Goal: Transaction & Acquisition: Purchase product/service

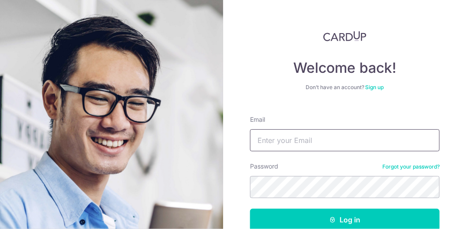
click at [345, 134] on input "Email" at bounding box center [345, 140] width 190 height 22
type input "joanneosy@gmail.com"
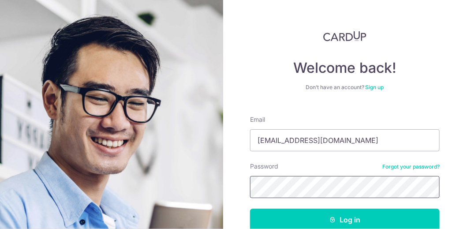
click at [250, 209] on button "Log in" at bounding box center [345, 220] width 190 height 22
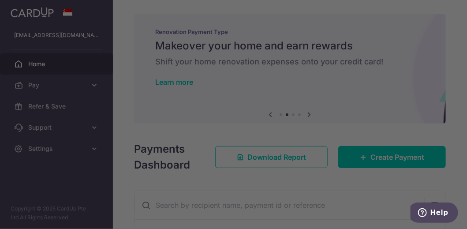
click at [385, 151] on div at bounding box center [236, 115] width 472 height 231
click at [352, 125] on div at bounding box center [236, 115] width 472 height 231
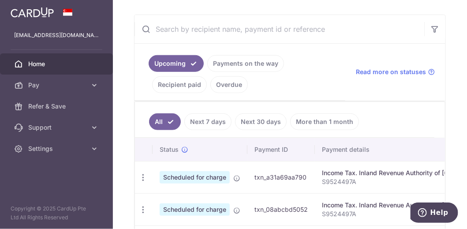
scroll to position [88, 0]
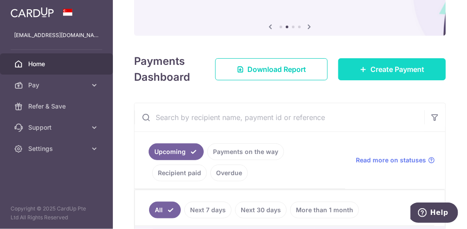
click at [358, 75] on link "Create Payment" at bounding box center [392, 69] width 108 height 22
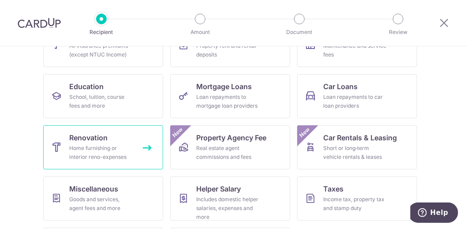
scroll to position [132, 0]
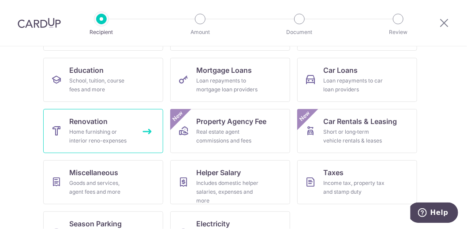
click at [103, 119] on span "Renovation" at bounding box center [89, 121] width 38 height 11
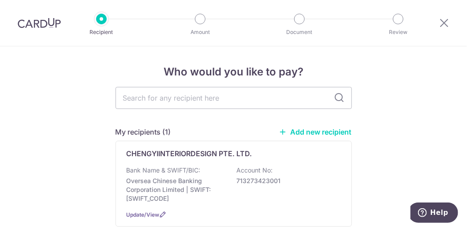
scroll to position [44, 0]
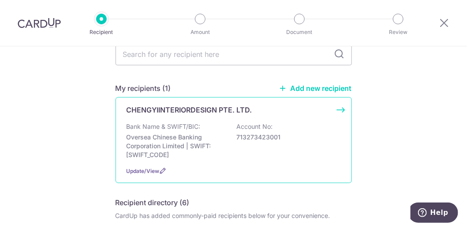
click at [186, 146] on p "Oversea Chinese Banking Corporation Limited | SWIFT: OCBCSGSGXXX" at bounding box center [176, 146] width 99 height 26
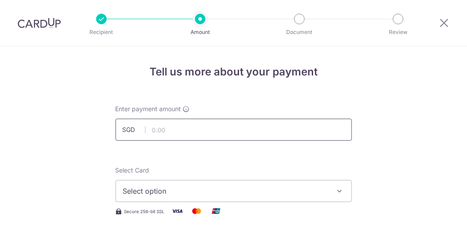
click at [193, 127] on input "text" at bounding box center [234, 130] width 237 height 22
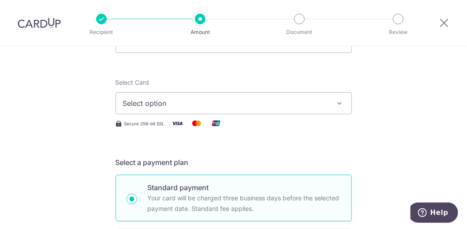
scroll to position [88, 0]
click at [182, 104] on span "Select option" at bounding box center [226, 103] width 206 height 11
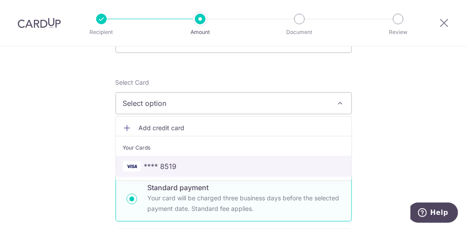
click at [182, 161] on span "**** 8519" at bounding box center [234, 166] width 222 height 11
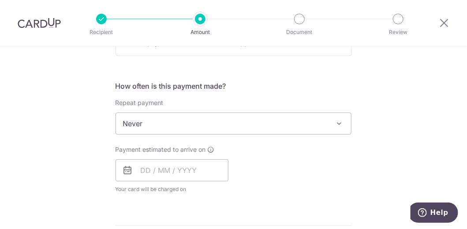
scroll to position [309, 0]
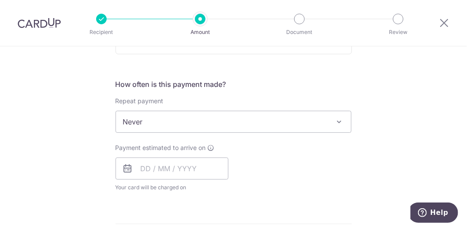
click at [211, 118] on span "Never" at bounding box center [234, 121] width 236 height 21
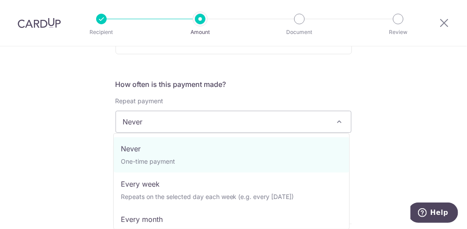
click at [214, 118] on span "Never" at bounding box center [234, 121] width 236 height 21
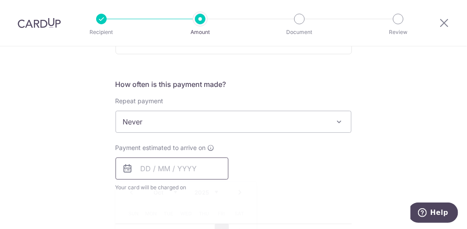
click at [182, 165] on input "text" at bounding box center [172, 169] width 113 height 22
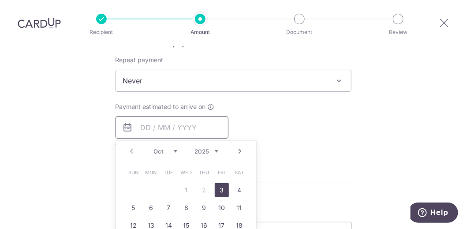
scroll to position [397, 0]
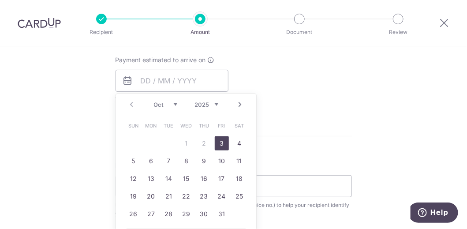
click at [218, 140] on link "3" at bounding box center [222, 143] width 14 height 14
type input "[DATE]"
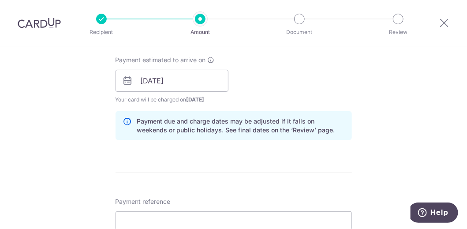
scroll to position [485, 0]
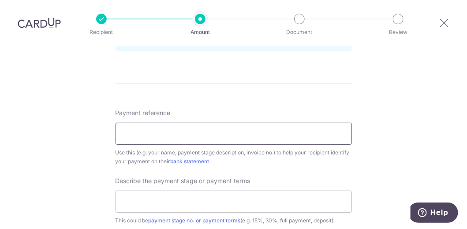
click at [203, 134] on input "Payment reference" at bounding box center [234, 134] width 237 height 22
click at [383, 136] on div "Tell us more about your payment Enter payment amount SGD Select Card **** 8519 …" at bounding box center [233, 8] width 467 height 894
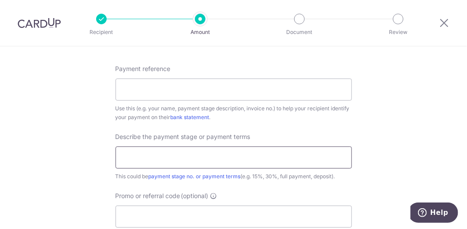
click at [308, 152] on input "text" at bounding box center [234, 157] width 237 height 22
type input "D"
type input "10% deposit"
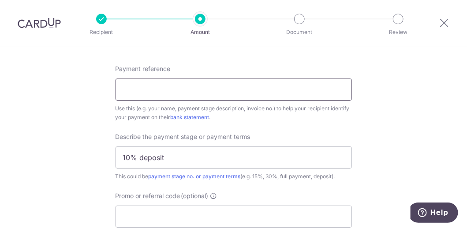
click at [184, 88] on input "Payment reference" at bounding box center [234, 90] width 237 height 22
paste input "2025/007/038"
click at [140, 88] on input "2025/007/038" at bounding box center [234, 90] width 237 height 22
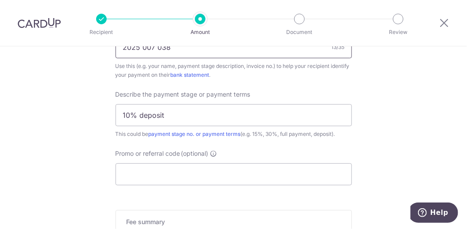
scroll to position [618, 0]
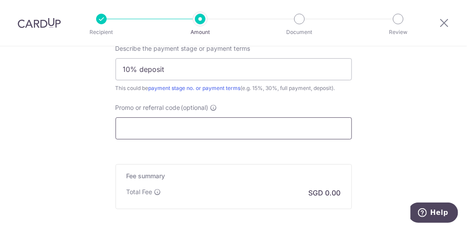
type input "2025 007 038"
click at [195, 122] on input "Promo or referral code (optional)" at bounding box center [234, 128] width 237 height 22
paste input "CYID175"
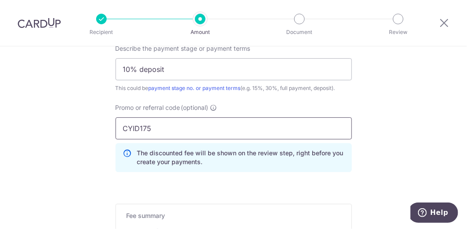
type input "CYID175"
click at [351, 153] on div "Promo or referral code (optional) CYID175 The discounted fee will be shown on t…" at bounding box center [233, 141] width 247 height 76
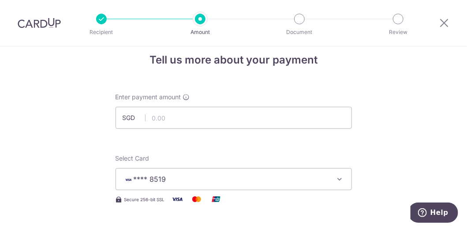
scroll to position [0, 0]
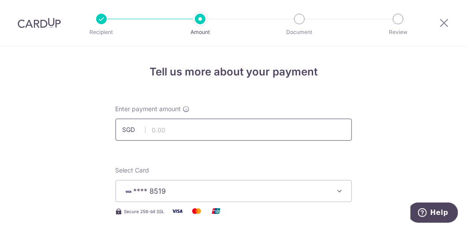
click at [224, 130] on input "text" at bounding box center [234, 130] width 237 height 22
paste input "7,752.24"
type input "7,752.24"
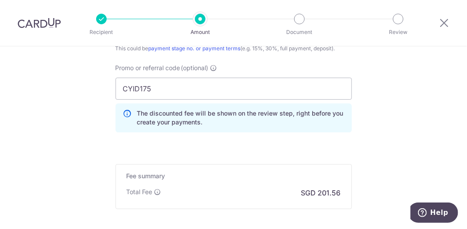
scroll to position [747, 0]
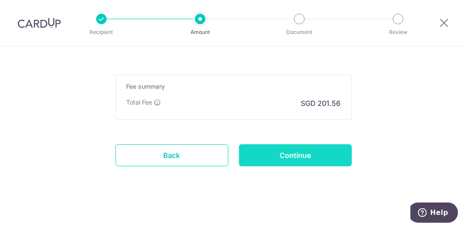
click at [273, 151] on input "Continue" at bounding box center [295, 155] width 113 height 22
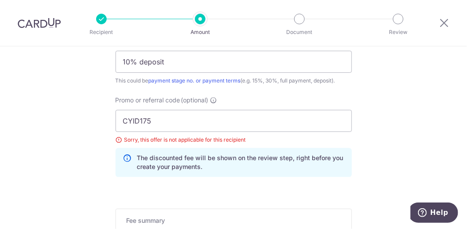
scroll to position [624, 0]
click at [185, 117] on input "CYID175" at bounding box center [234, 122] width 237 height 22
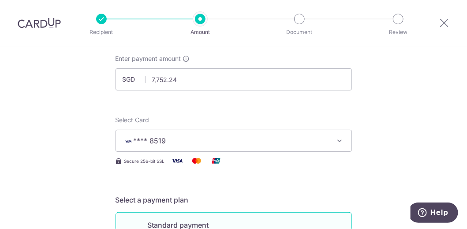
scroll to position [0, 0]
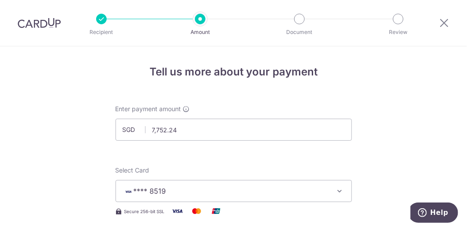
click at [200, 19] on div at bounding box center [200, 19] width 11 height 11
click at [101, 22] on div at bounding box center [101, 19] width 11 height 11
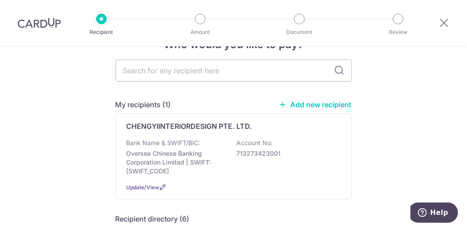
scroll to position [44, 0]
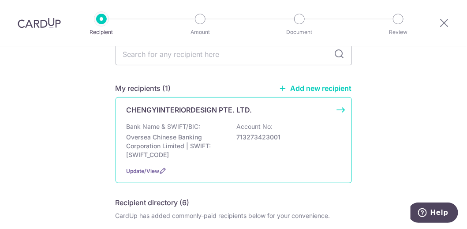
click at [238, 130] on p "Account No:" at bounding box center [255, 126] width 36 height 9
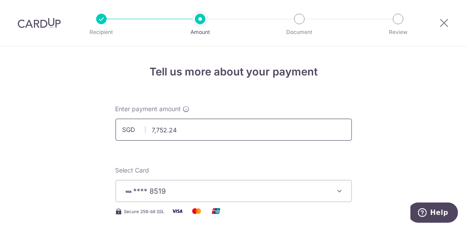
click at [238, 130] on input "7,752.24" at bounding box center [234, 130] width 237 height 22
type input "7,752.24"
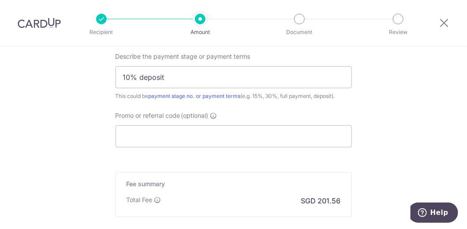
scroll to position [662, 0]
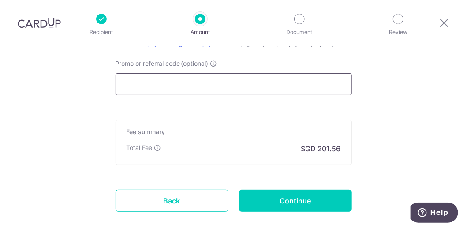
click at [231, 83] on input "Promo or referral code (optional)" at bounding box center [234, 84] width 237 height 22
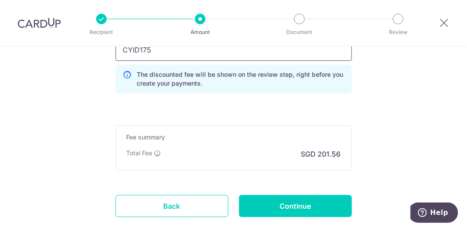
scroll to position [706, 0]
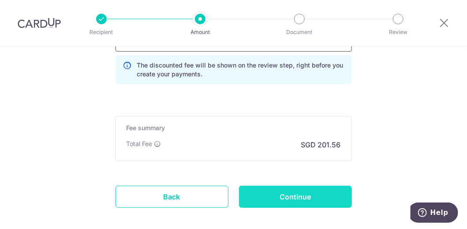
type input "CYID175"
click at [263, 194] on input "Continue" at bounding box center [295, 197] width 113 height 22
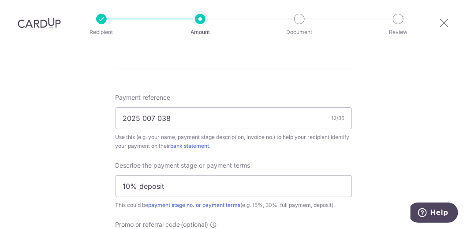
scroll to position [403, 0]
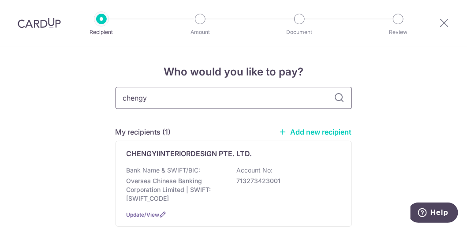
type input "chengyi"
click at [338, 96] on icon at bounding box center [339, 98] width 11 height 11
click at [300, 96] on input "chengyi" at bounding box center [234, 98] width 237 height 22
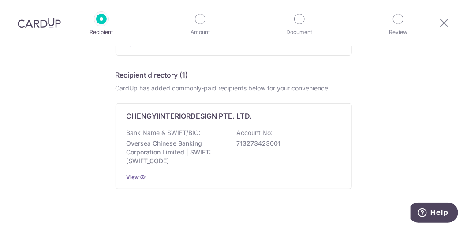
scroll to position [176, 0]
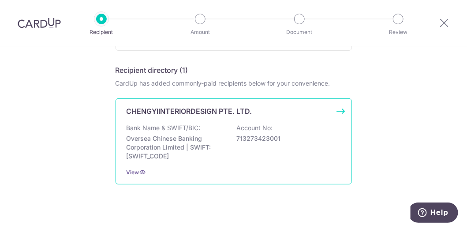
click at [305, 140] on p "713273423001" at bounding box center [286, 138] width 99 height 9
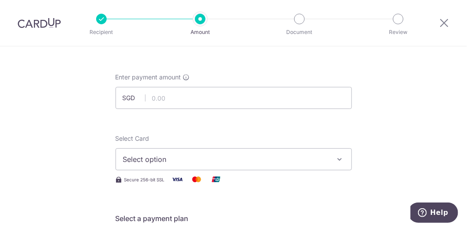
scroll to position [44, 0]
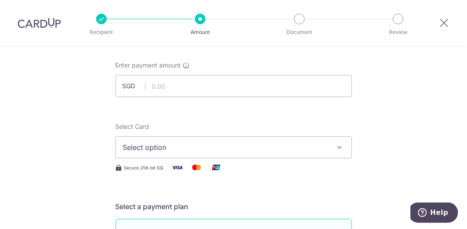
click at [238, 144] on span "Select option" at bounding box center [226, 147] width 206 height 11
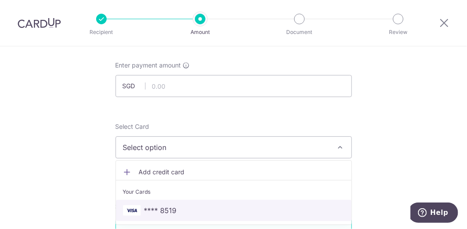
click at [208, 205] on span "**** 8519" at bounding box center [234, 210] width 222 height 11
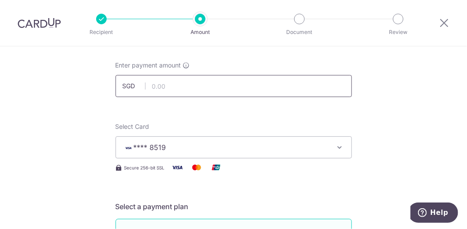
click at [194, 88] on input "text" at bounding box center [234, 86] width 237 height 22
type input "7,752.24"
type input "2025 007 038"
type input "10% deposit"
type input "CYID175"
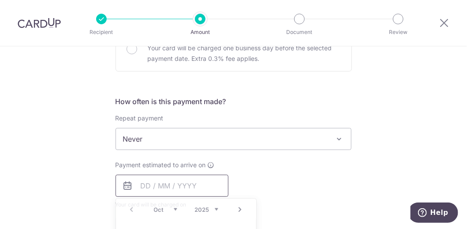
type input "7,752.24"
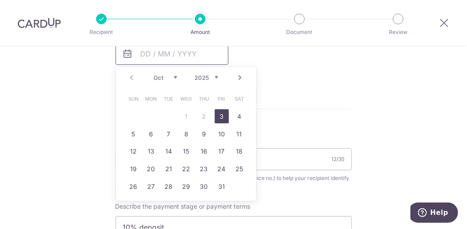
scroll to position [424, 0]
click at [218, 112] on link "3" at bounding box center [222, 116] width 14 height 14
type input "[DATE]"
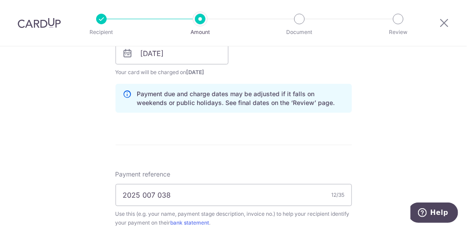
click at [265, 135] on form "Enter payment amount SGD 7,752.24 7752.24 Select Card **** 8519 Add credit card…" at bounding box center [234, 98] width 237 height 834
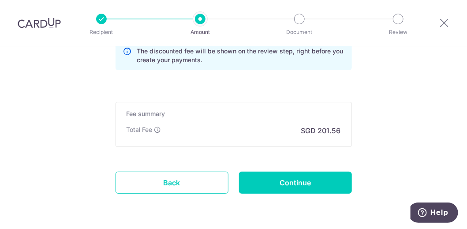
scroll to position [747, 0]
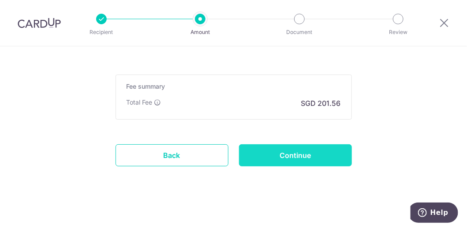
click at [278, 160] on input "Continue" at bounding box center [295, 155] width 113 height 22
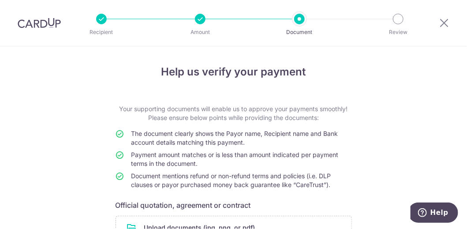
scroll to position [87, 0]
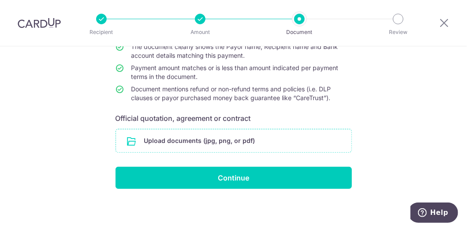
click at [238, 146] on input "file" at bounding box center [234, 140] width 236 height 23
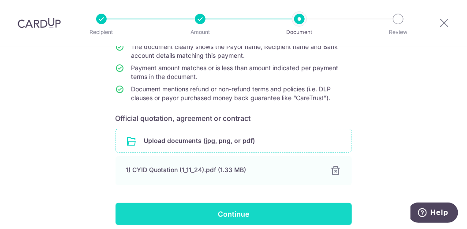
click at [203, 209] on input "Continue" at bounding box center [234, 214] width 237 height 22
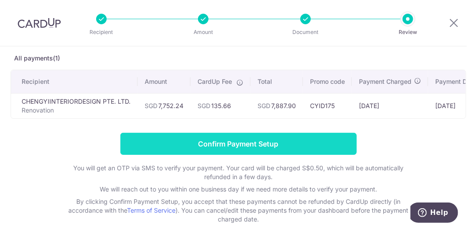
click at [194, 148] on input "Confirm Payment Setup" at bounding box center [238, 144] width 237 height 22
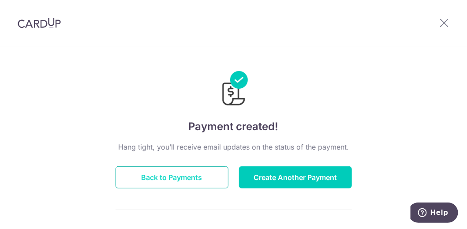
click at [171, 177] on button "Back to Payments" at bounding box center [172, 177] width 113 height 22
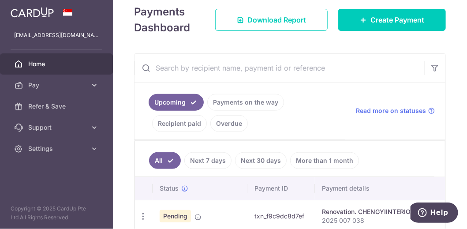
scroll to position [132, 0]
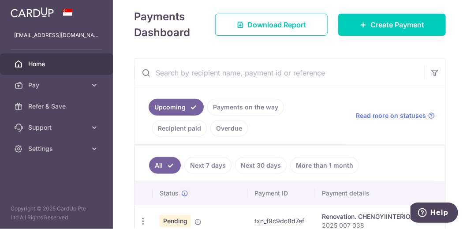
click at [207, 78] on input "text" at bounding box center [280, 73] width 290 height 28
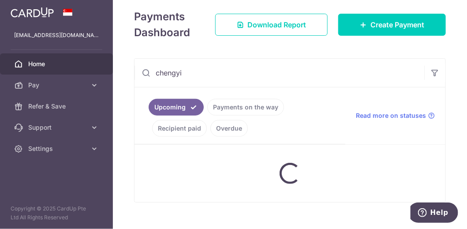
type input "chengyi"
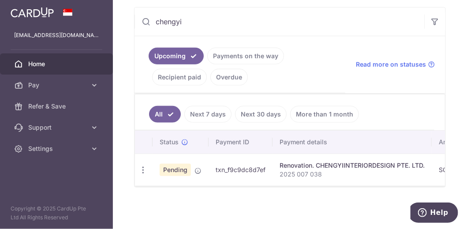
scroll to position [96, 0]
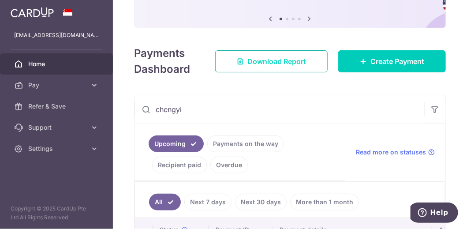
click at [277, 56] on span "Download Report" at bounding box center [277, 61] width 59 height 11
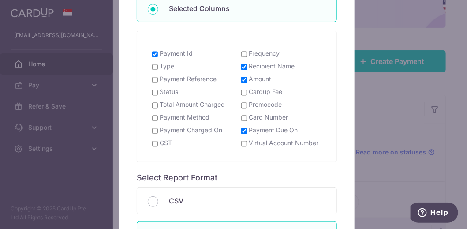
scroll to position [176, 0]
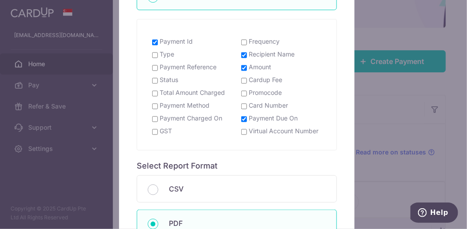
click at [212, 117] on label "Payment Charged On" at bounding box center [191, 118] width 63 height 9
click at [158, 117] on input "Payment Charged On" at bounding box center [155, 119] width 6 height 7
checkbox input "true"
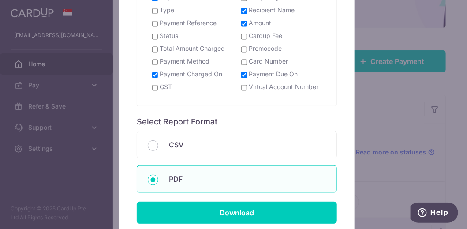
click at [197, 23] on label "Payment Reference" at bounding box center [188, 23] width 57 height 9
click at [158, 23] on input "Payment Reference" at bounding box center [155, 23] width 6 height 7
checkbox input "true"
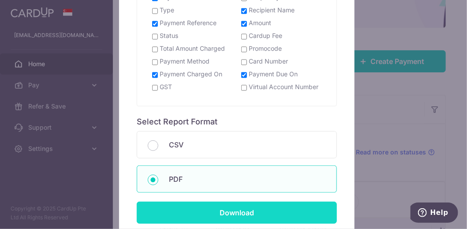
click at [228, 206] on input "Download" at bounding box center [237, 213] width 200 height 22
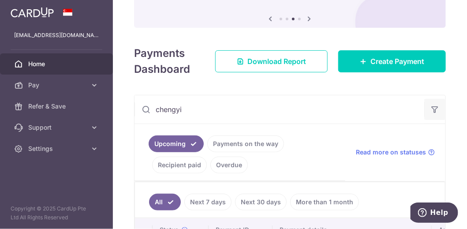
click at [425, 111] on button "button" at bounding box center [434, 109] width 21 height 21
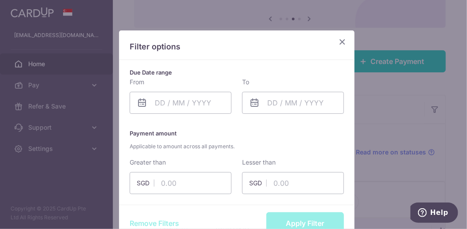
scroll to position [44, 0]
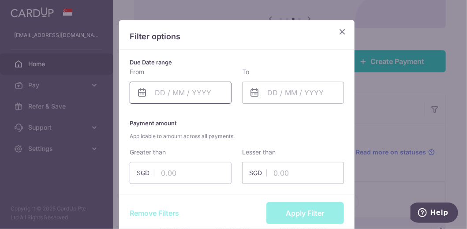
click at [202, 92] on body "joanneosy@gmail.com Home Pay Payments Recipients Cards Refer & Save Support FAQ…" at bounding box center [233, 114] width 467 height 229
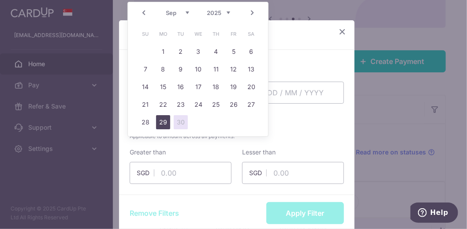
click at [163, 121] on link "29" at bounding box center [163, 122] width 14 height 14
type input "29/09/2025"
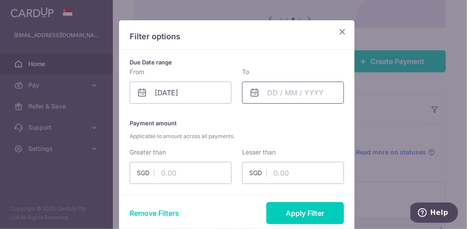
click at [295, 95] on body "joanneosy@gmail.com Home Pay Payments Recipients Cards Refer & Save Support FAQ…" at bounding box center [233, 114] width 467 height 229
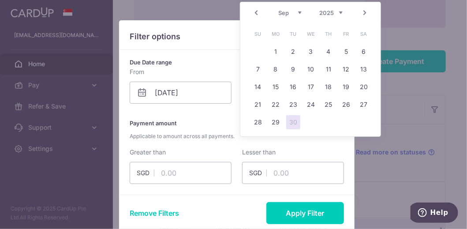
click at [370, 8] on link "Next" at bounding box center [365, 13] width 11 height 11
click at [362, 48] on link "4" at bounding box center [364, 52] width 14 height 14
type input "04/10/2025"
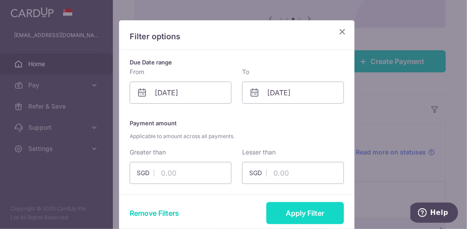
click at [289, 214] on button "Apply Filter" at bounding box center [306, 213] width 78 height 22
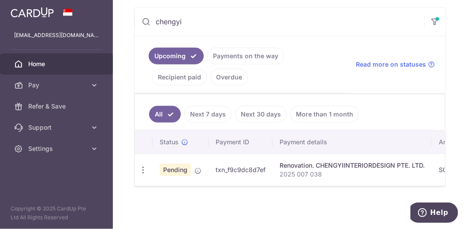
scroll to position [96, 0]
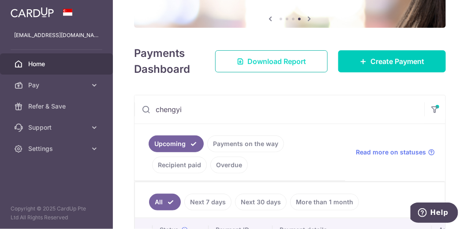
click at [277, 63] on span "Download Report" at bounding box center [277, 61] width 59 height 11
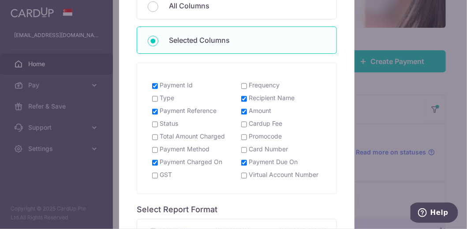
scroll to position [220, 0]
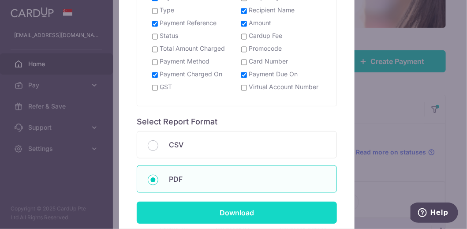
click at [209, 202] on input "Download" at bounding box center [237, 213] width 200 height 22
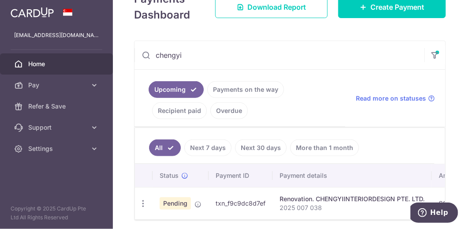
scroll to position [140, 0]
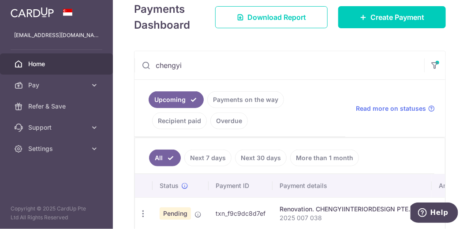
click at [247, 76] on input "chengyi" at bounding box center [280, 65] width 290 height 28
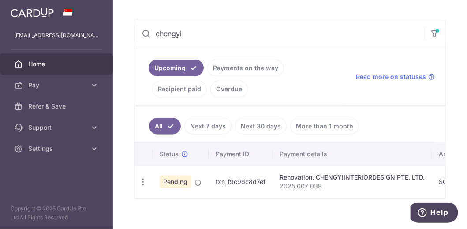
scroll to position [184, 0]
